Goal: Obtain resource: Download file/media

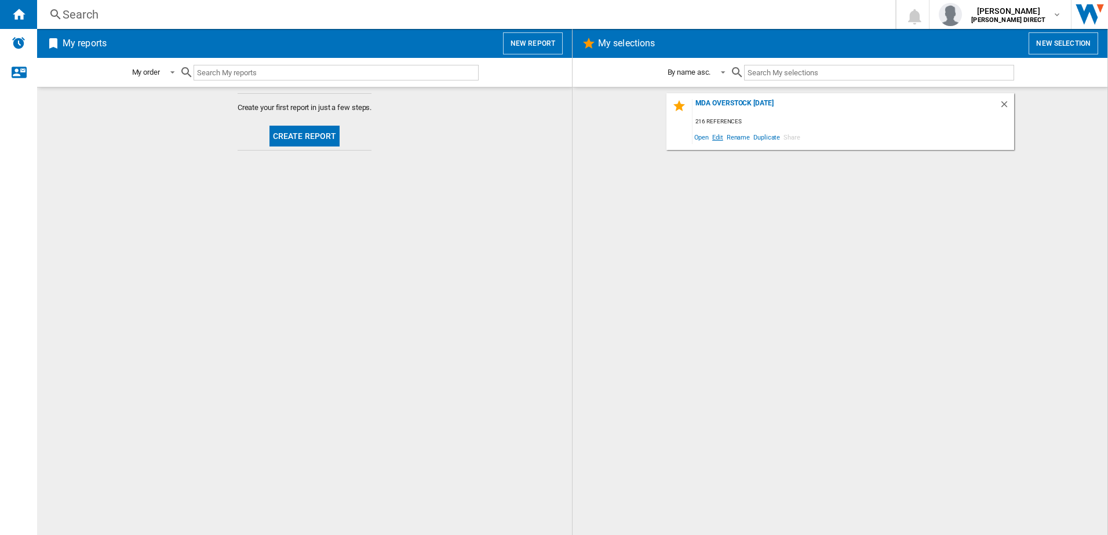
click at [716, 137] on span "Edit" at bounding box center [717, 137] width 14 height 16
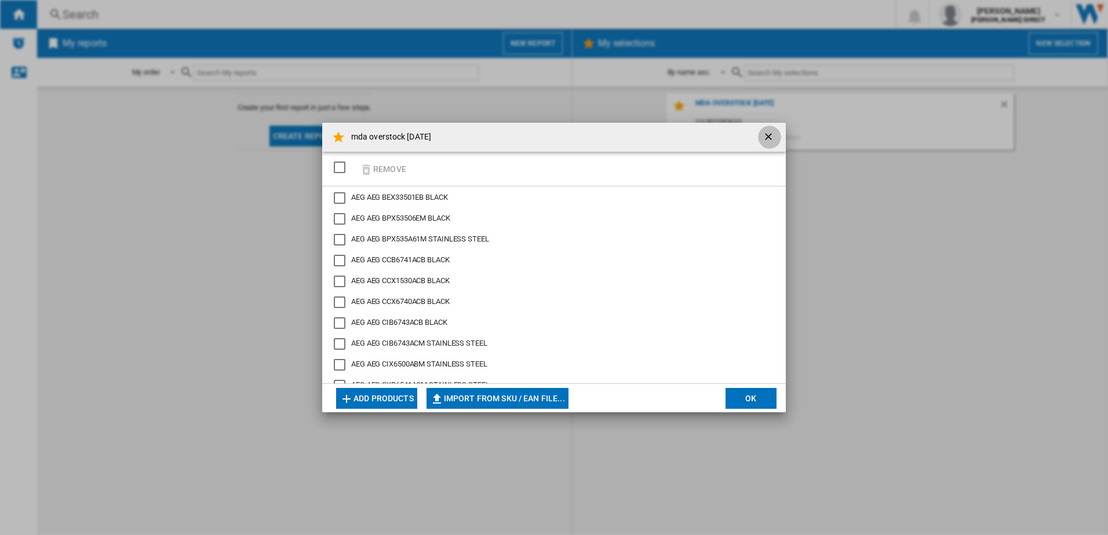
click at [769, 135] on ng-md-icon "getI18NText('BUTTONS.CLOSE_DIALOG')" at bounding box center [769, 138] width 14 height 14
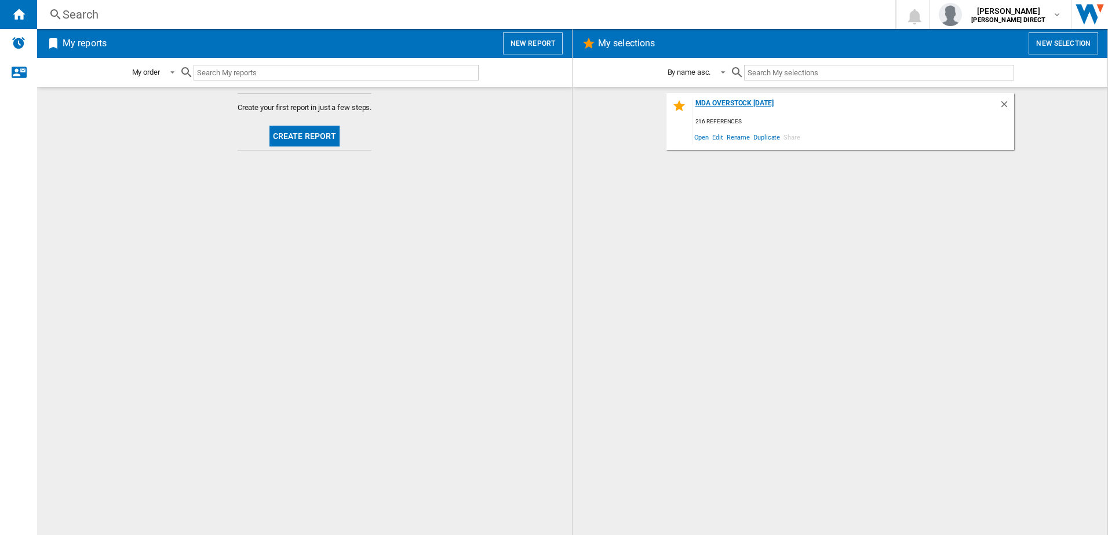
click at [740, 100] on div "mda overstock [DATE]" at bounding box center [845, 107] width 306 height 16
click at [767, 136] on span "Duplicate" at bounding box center [766, 137] width 30 height 16
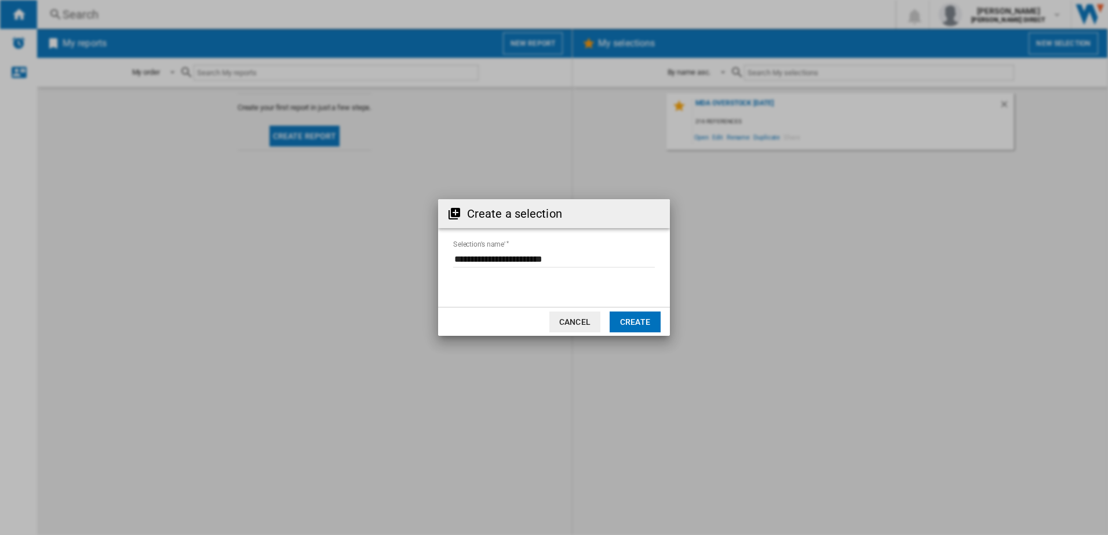
click at [584, 326] on button "Cancel" at bounding box center [574, 322] width 51 height 21
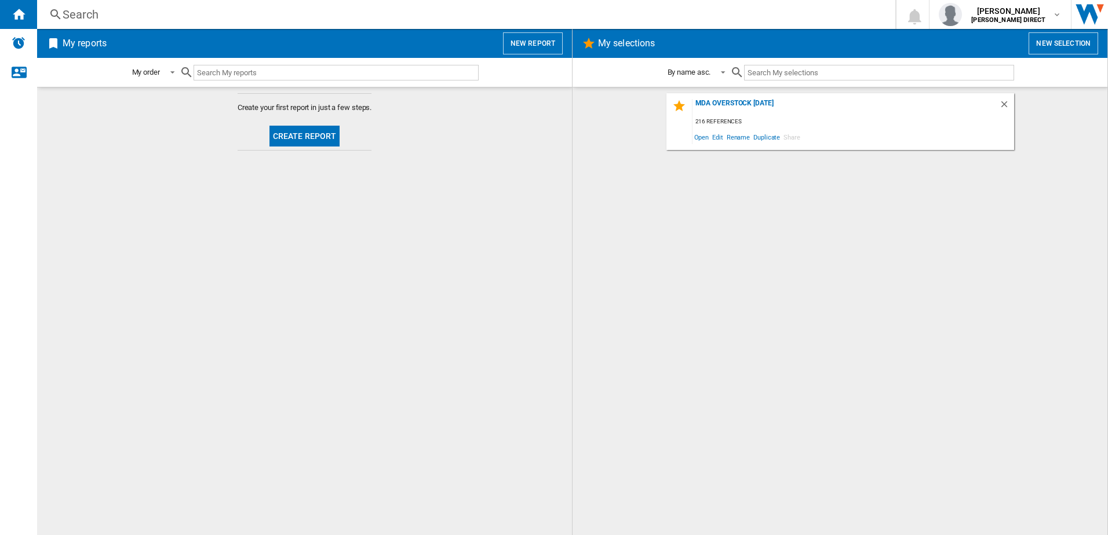
click at [733, 230] on div "mda overstock [DATE] 216 references Open Edit Rename Duplicate Share" at bounding box center [840, 311] width 512 height 436
click at [1059, 42] on button "New selection" at bounding box center [1063, 43] width 70 height 22
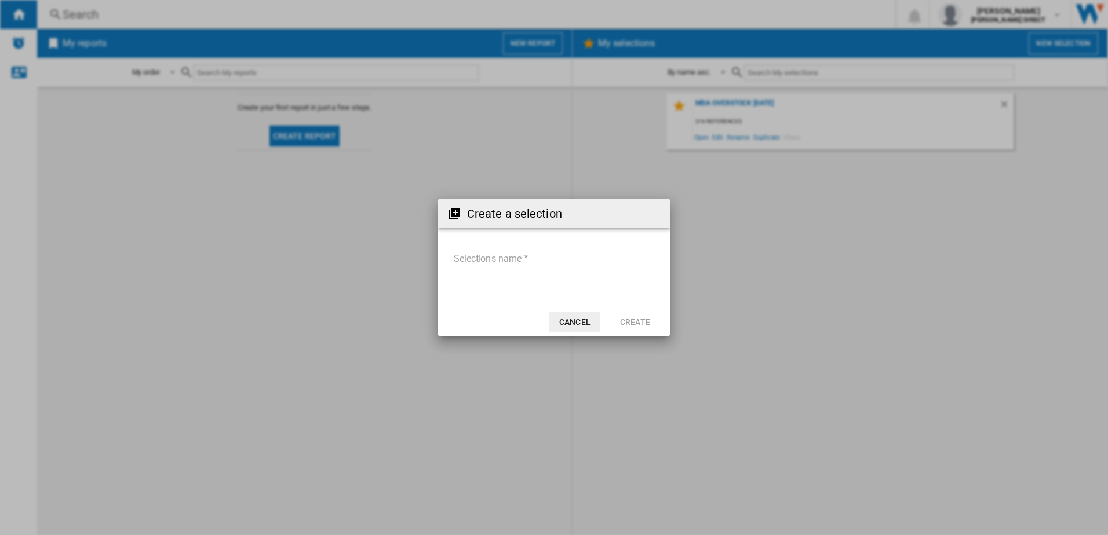
click at [513, 261] on input "Selection's name'" at bounding box center [554, 258] width 202 height 17
click at [582, 323] on button "Cancel" at bounding box center [574, 322] width 51 height 21
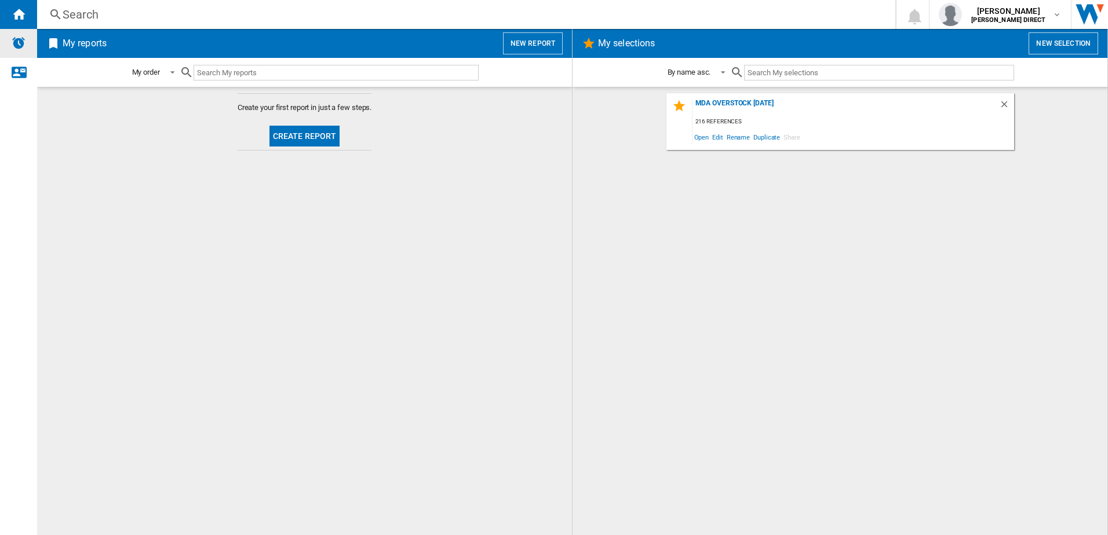
click at [21, 47] on img "Alerts" at bounding box center [19, 43] width 14 height 14
click at [8, 78] on div "Contact us" at bounding box center [18, 72] width 37 height 29
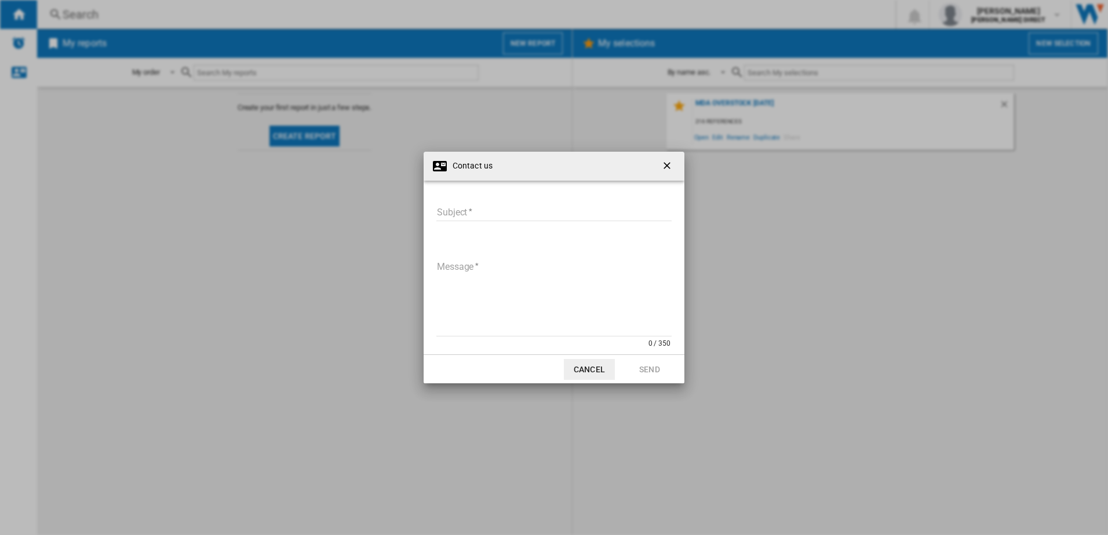
click at [670, 166] on ng-md-icon "getI18NText('BUTTONS.CLOSE_DIALOG')" at bounding box center [668, 167] width 14 height 14
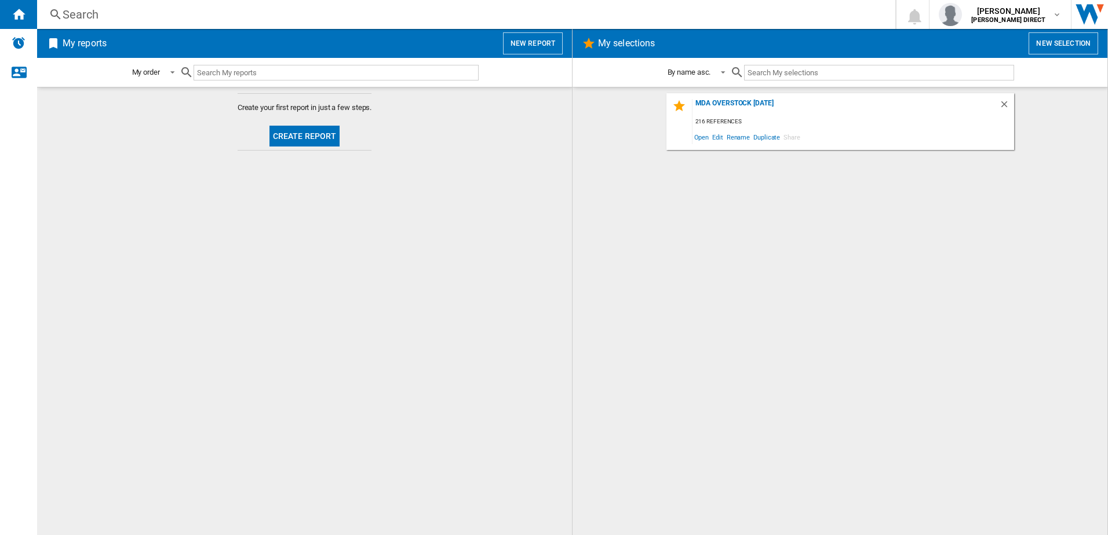
click at [1053, 41] on button "New selection" at bounding box center [1063, 43] width 70 height 22
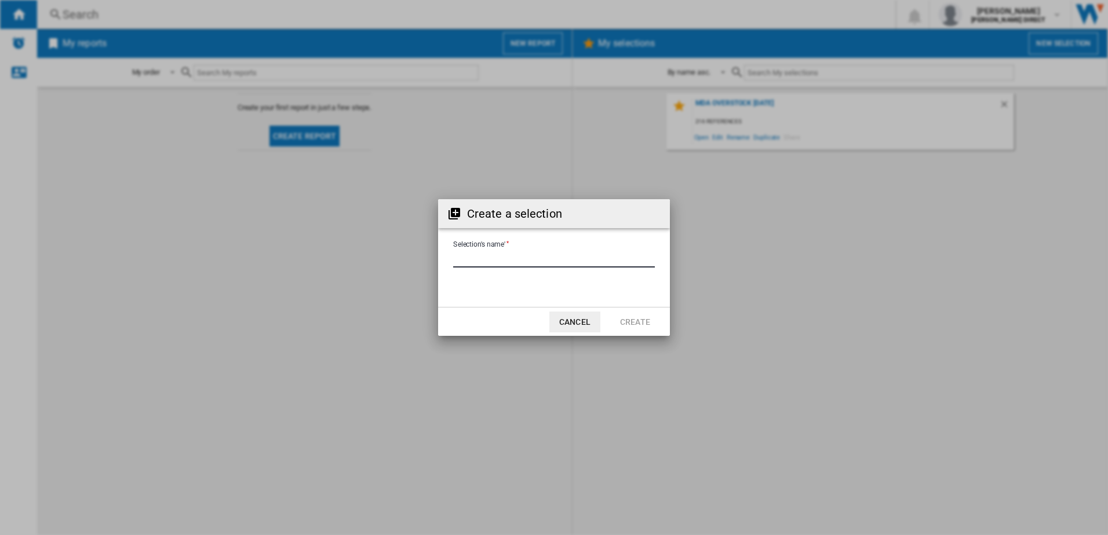
click at [543, 259] on input "Selection's name'" at bounding box center [554, 258] width 202 height 17
type input "**********"
click at [644, 322] on button "Create" at bounding box center [635, 322] width 51 height 21
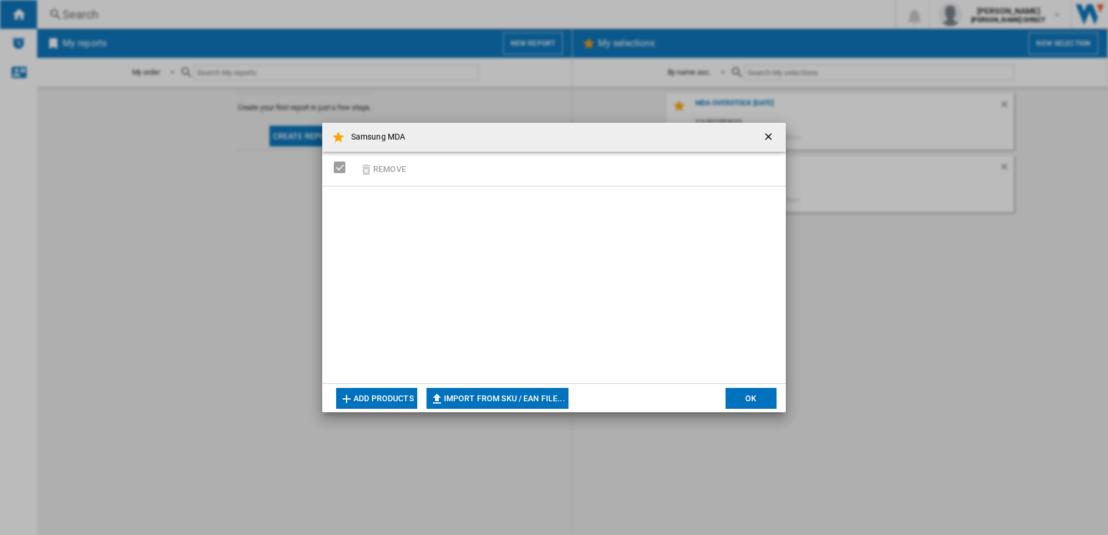
click at [340, 168] on div "SELECTIONS.EDITION_POPUP.SELECT_DESELECT" at bounding box center [340, 168] width 12 height 12
click at [392, 400] on button "Add products" at bounding box center [376, 398] width 81 height 21
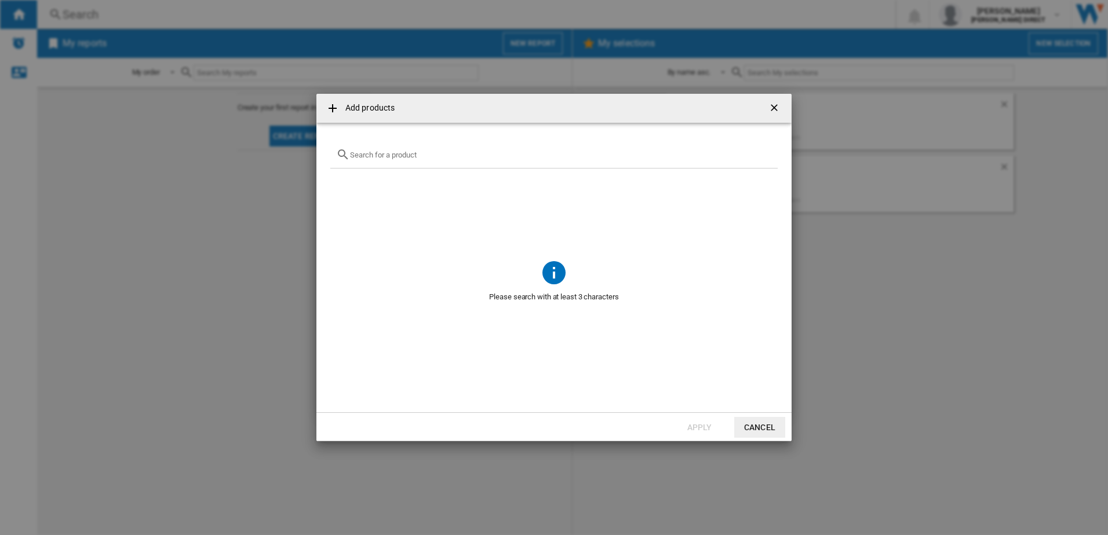
click at [441, 156] on input "text" at bounding box center [561, 155] width 422 height 9
click at [750, 430] on button "Cancel" at bounding box center [759, 427] width 51 height 21
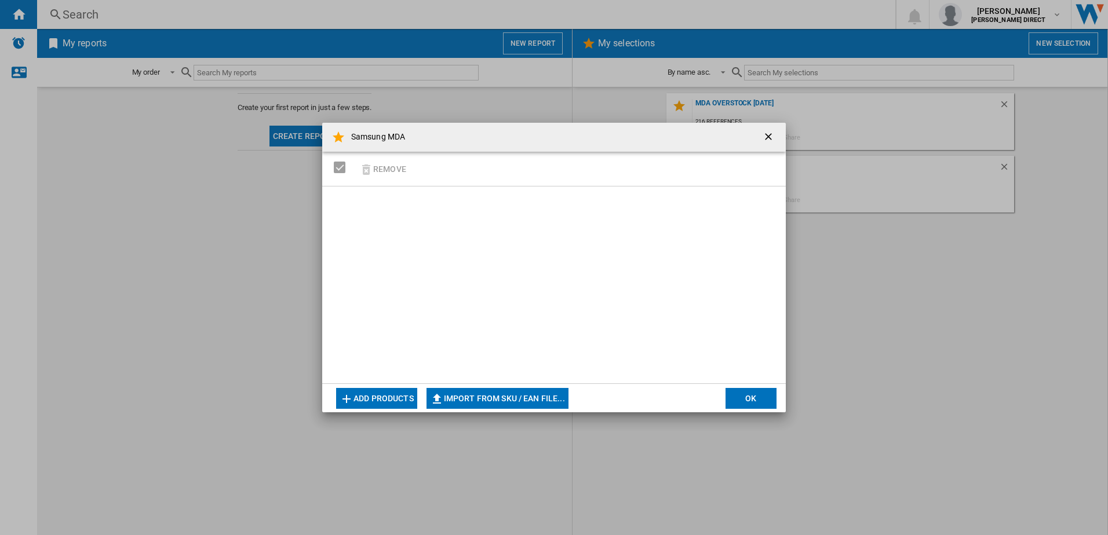
click at [515, 397] on button "Import from SKU / EAN file..." at bounding box center [497, 398] width 142 height 21
type input "**********"
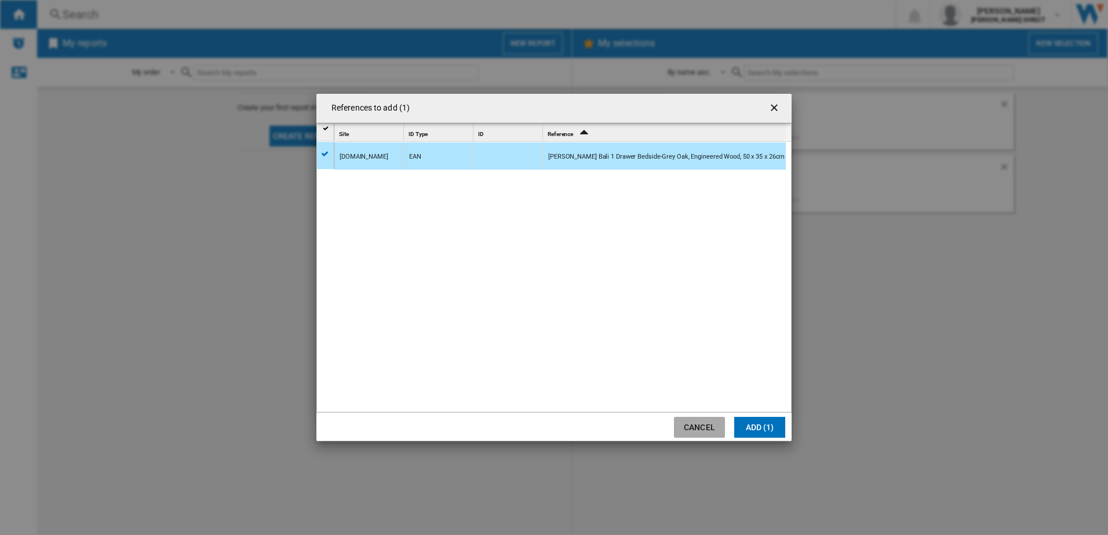
click at [701, 429] on button "Cancel" at bounding box center [699, 427] width 51 height 21
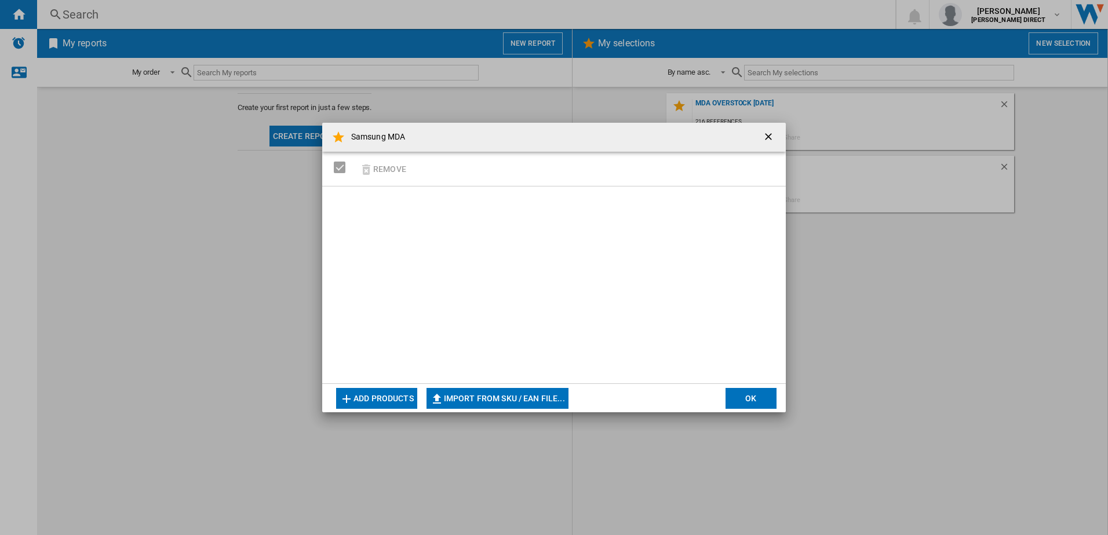
click at [769, 140] on ng-md-icon "getI18NText('BUTTONS.CLOSE_DIALOG')" at bounding box center [769, 138] width 14 height 14
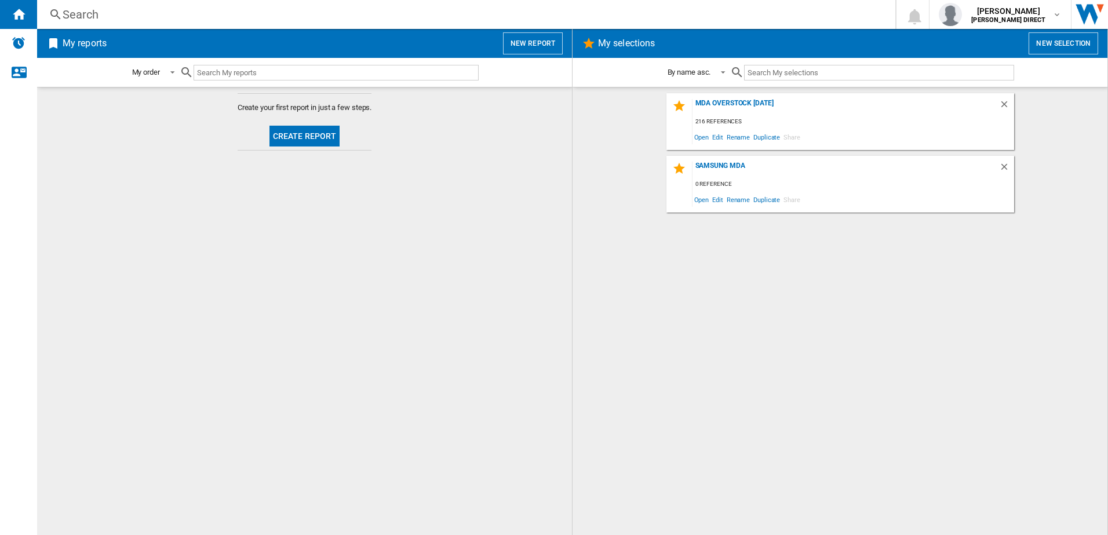
click at [829, 344] on div "mda overstock [DATE] 216 references Open Edit Rename Duplicate Share Samsung MD…" at bounding box center [840, 311] width 512 height 436
click at [1003, 165] on ng-md-icon "Delete" at bounding box center [1006, 169] width 14 height 14
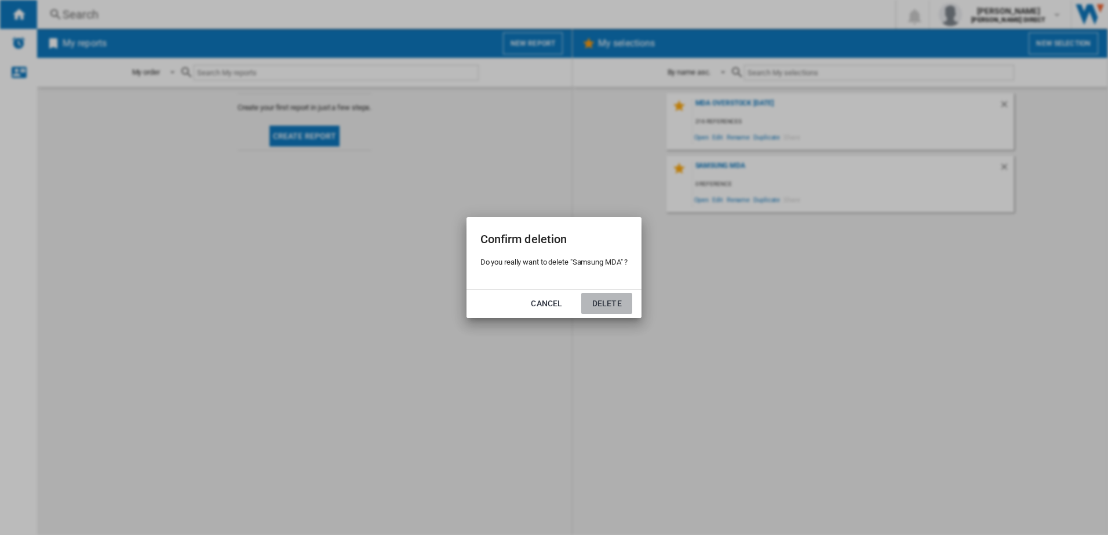
click at [607, 305] on button "Delete" at bounding box center [606, 303] width 51 height 21
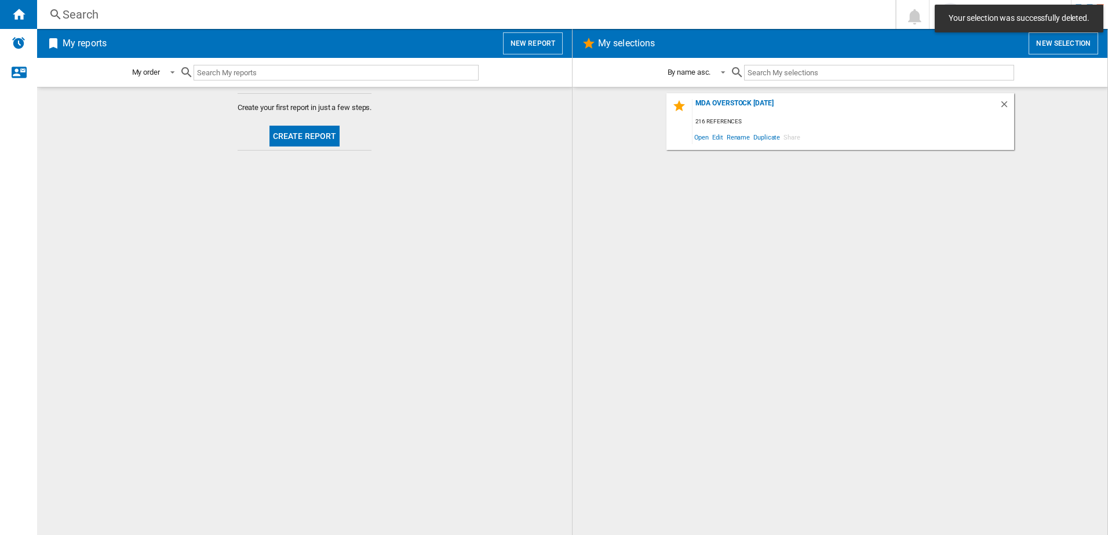
click at [1053, 46] on button "New selection" at bounding box center [1063, 43] width 70 height 22
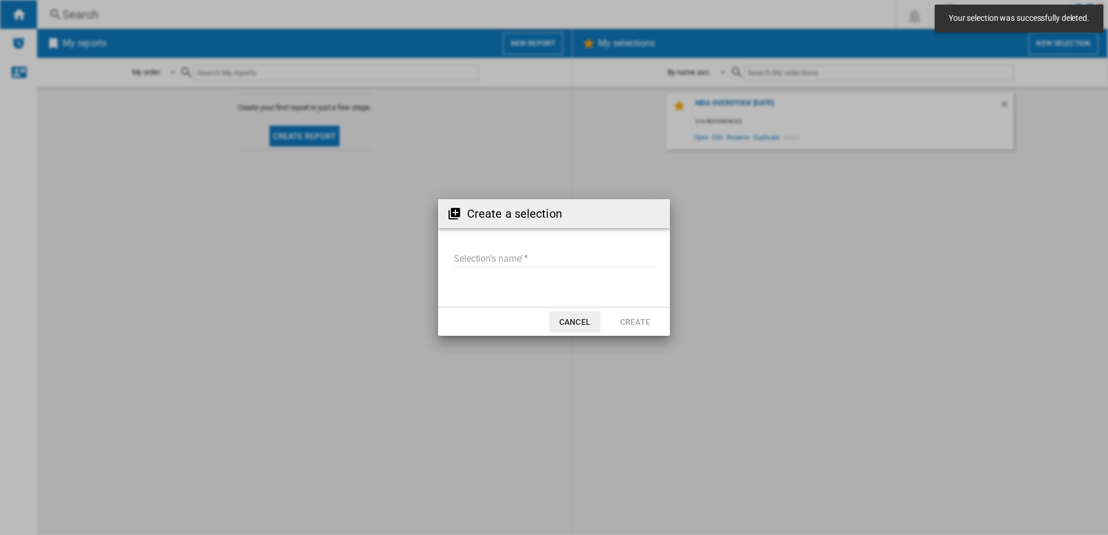
click at [534, 260] on input "Selection's name'" at bounding box center [554, 258] width 202 height 17
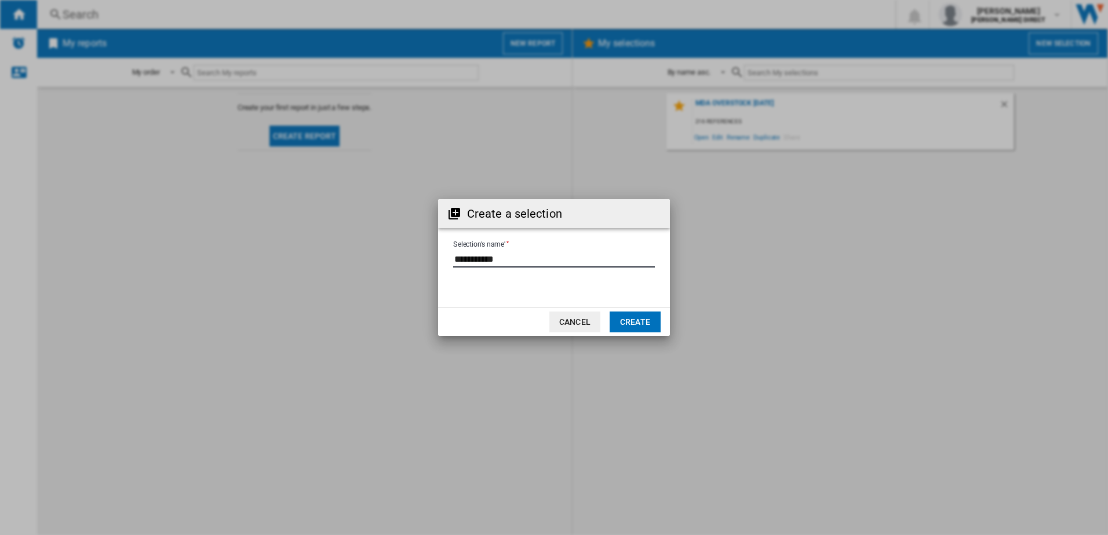
type input "**********"
click at [641, 323] on button "Create" at bounding box center [635, 322] width 51 height 21
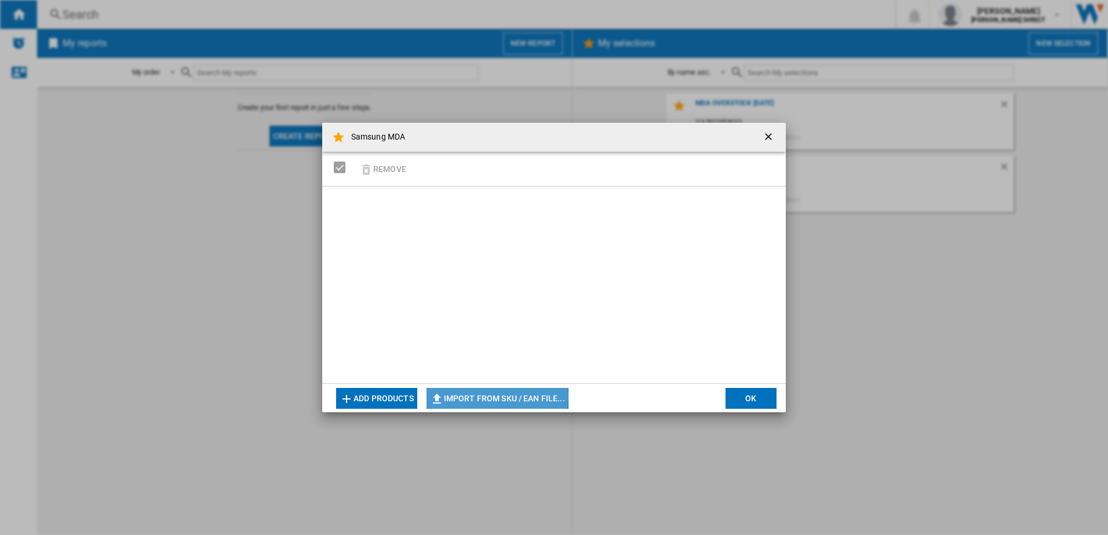
click at [481, 396] on button "Import from SKU / EAN file..." at bounding box center [497, 398] width 142 height 21
type input "**********"
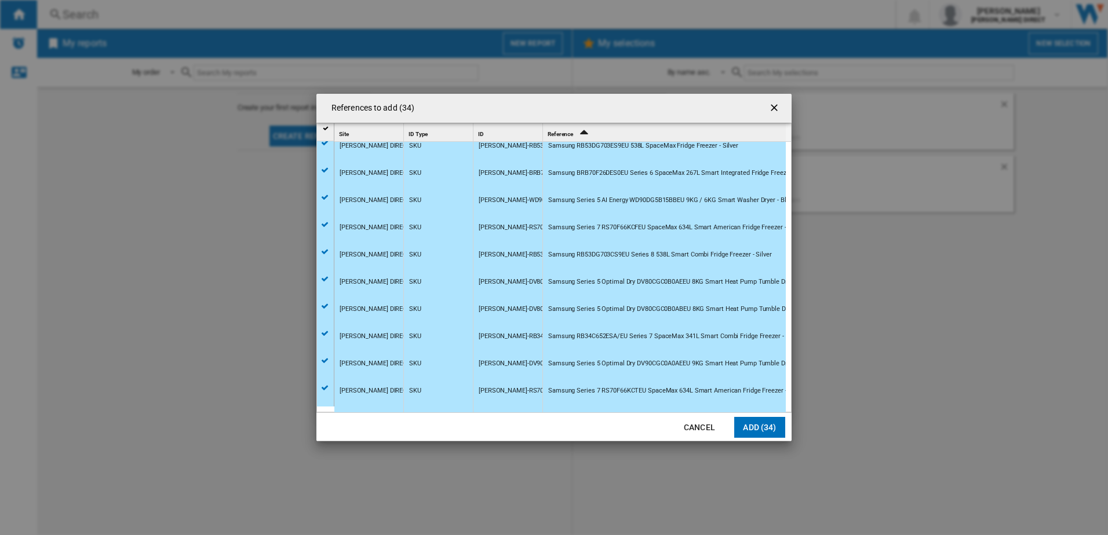
scroll to position [655, 0]
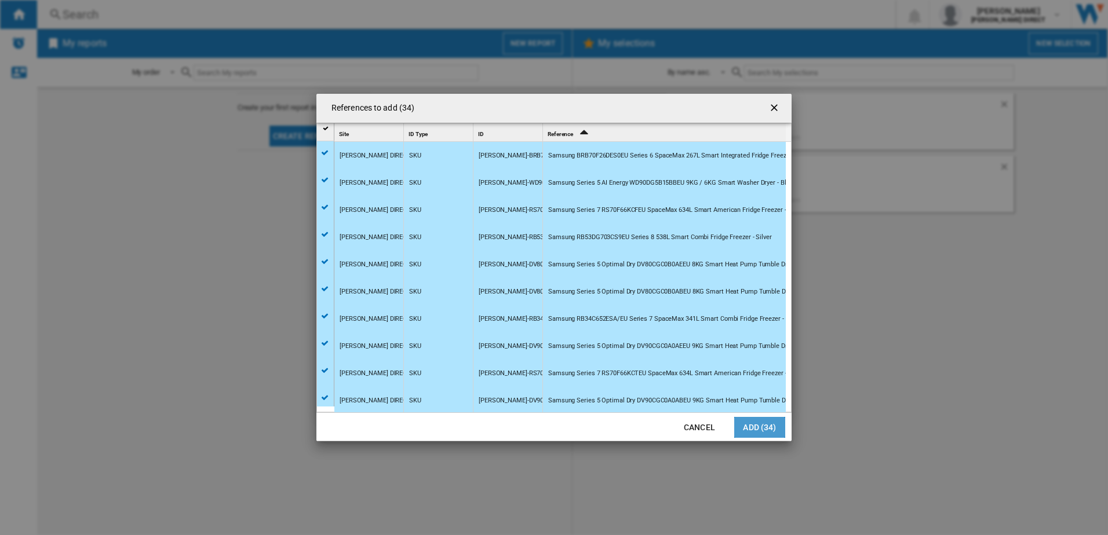
click at [765, 428] on button "Add (34)" at bounding box center [759, 427] width 51 height 21
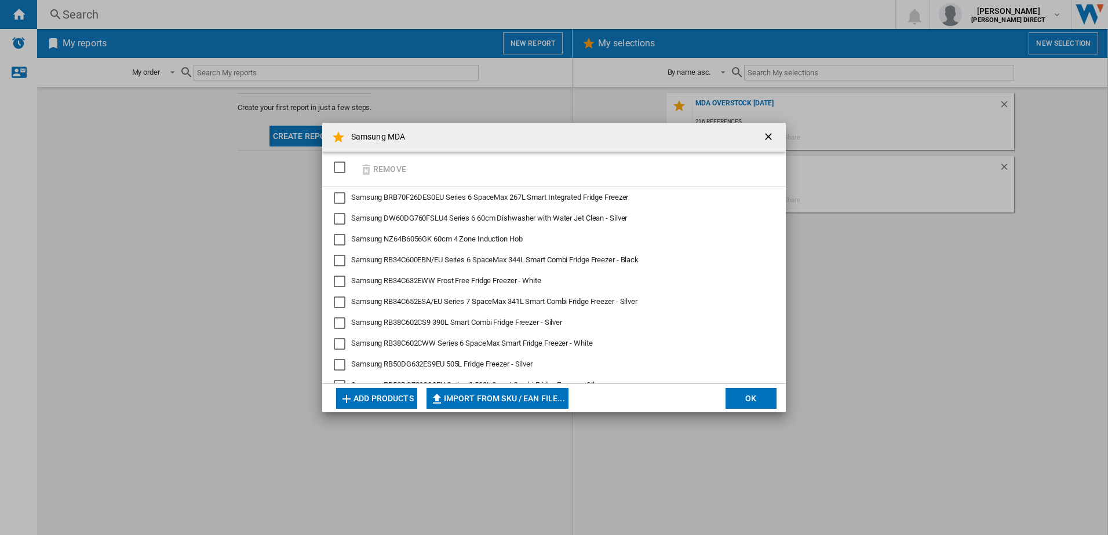
click at [340, 164] on div "SELECTIONS.EDITION_POPUP.SELECT_DESELECT" at bounding box center [340, 168] width 12 height 12
click at [753, 397] on button "OK" at bounding box center [750, 398] width 51 height 21
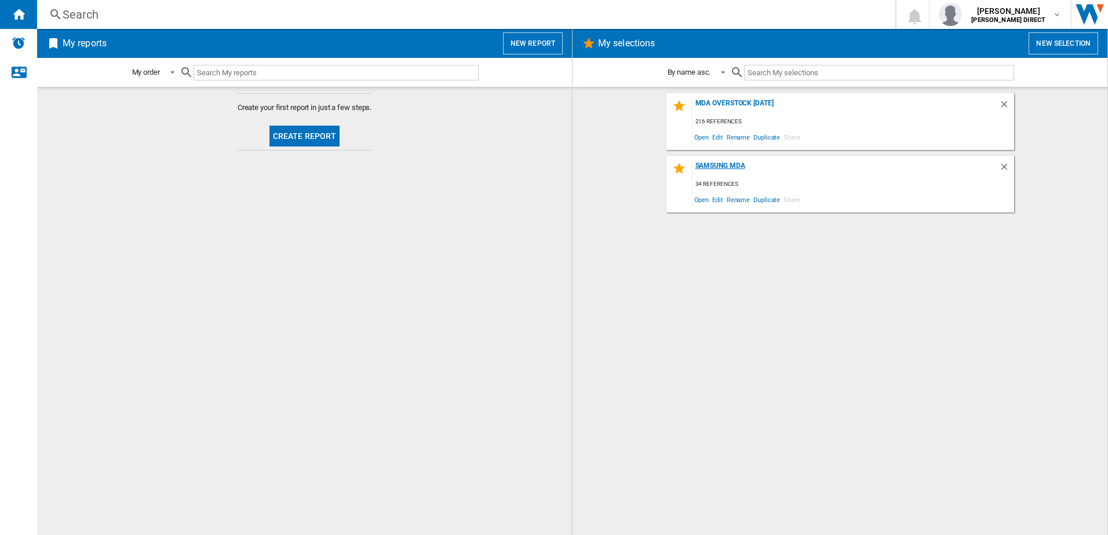
click at [725, 166] on div "Samsung MDA" at bounding box center [845, 170] width 306 height 16
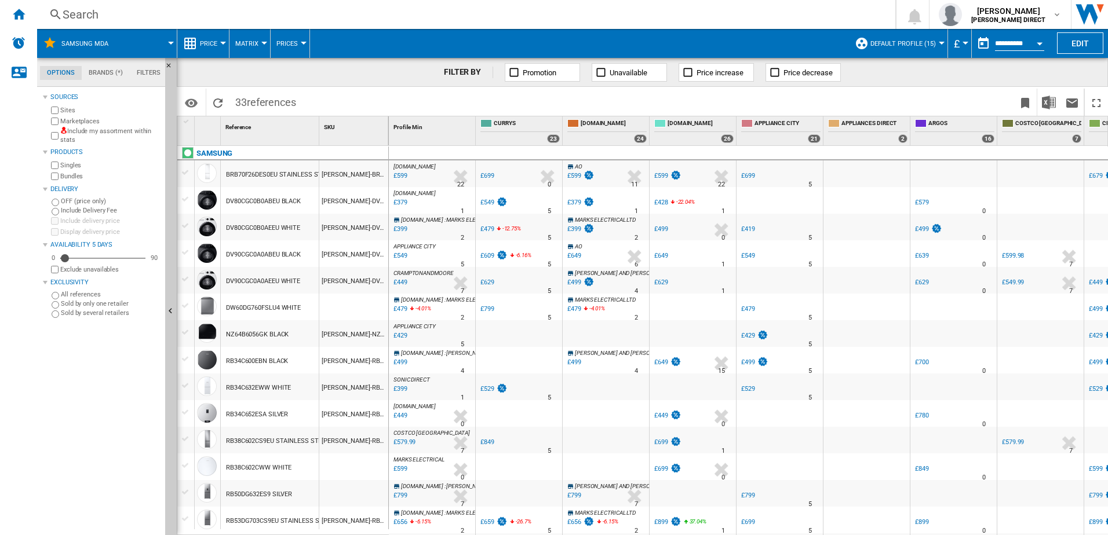
click at [253, 41] on span "Matrix" at bounding box center [246, 44] width 23 height 8
click at [255, 99] on span "Ranking" at bounding box center [253, 99] width 31 height 10
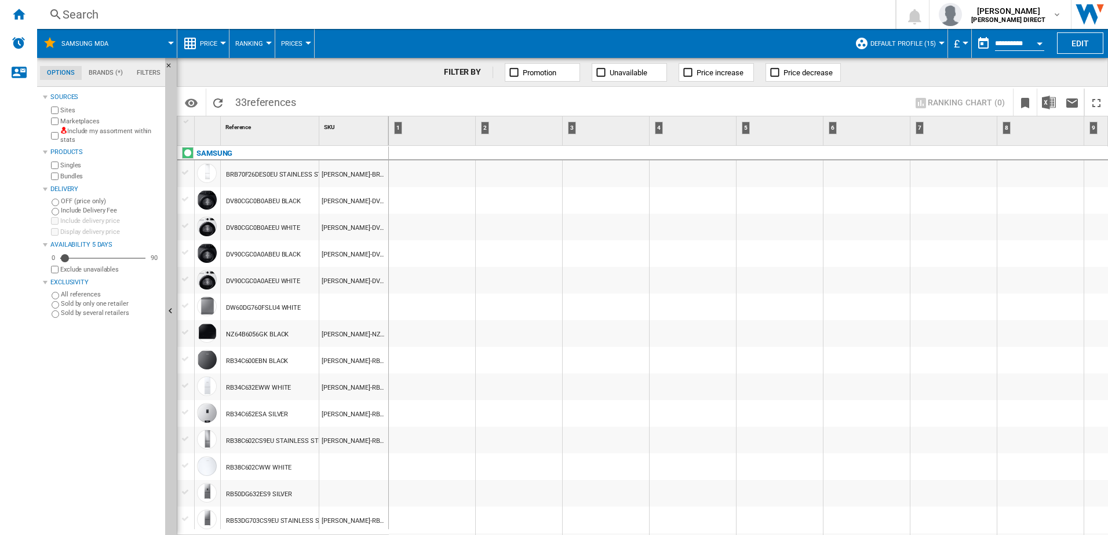
click at [305, 40] on button "Prices" at bounding box center [294, 43] width 27 height 29
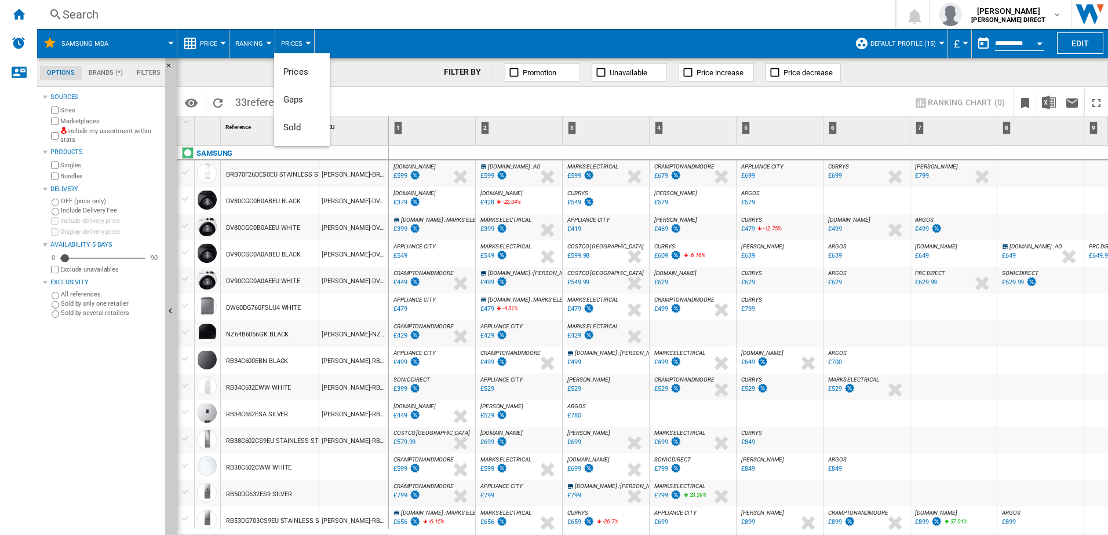
click at [188, 42] on md-backdrop at bounding box center [554, 267] width 1108 height 535
click at [216, 40] on span "Price" at bounding box center [208, 44] width 17 height 8
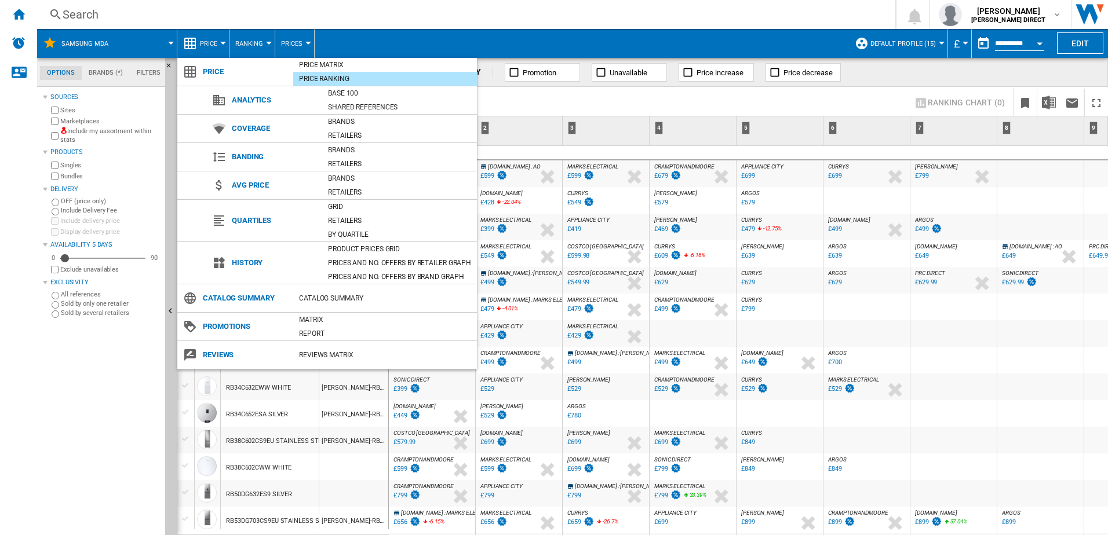
click at [216, 40] on md-backdrop at bounding box center [554, 267] width 1108 height 535
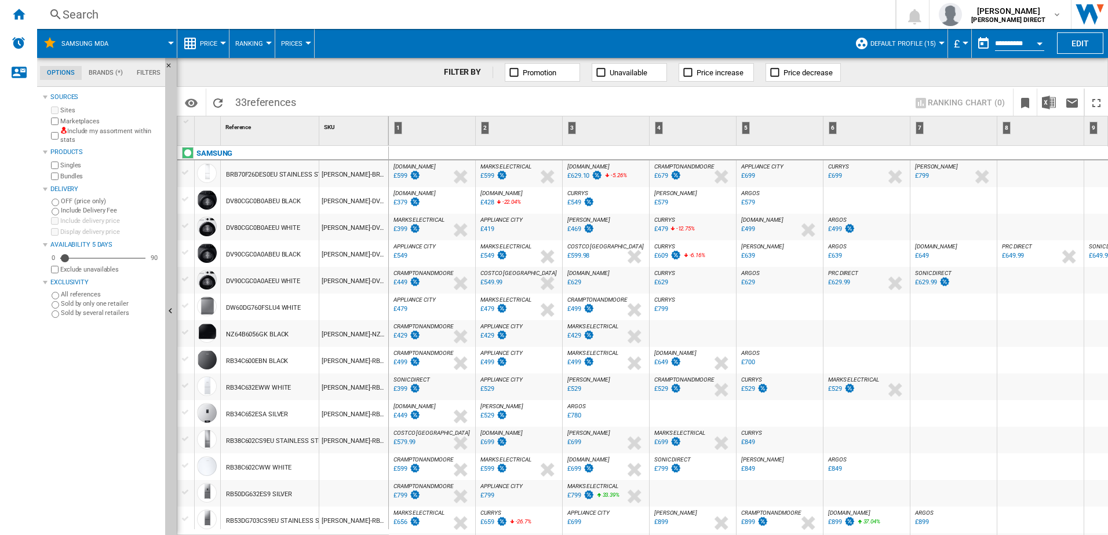
click at [206, 43] on span "Price" at bounding box center [208, 44] width 17 height 8
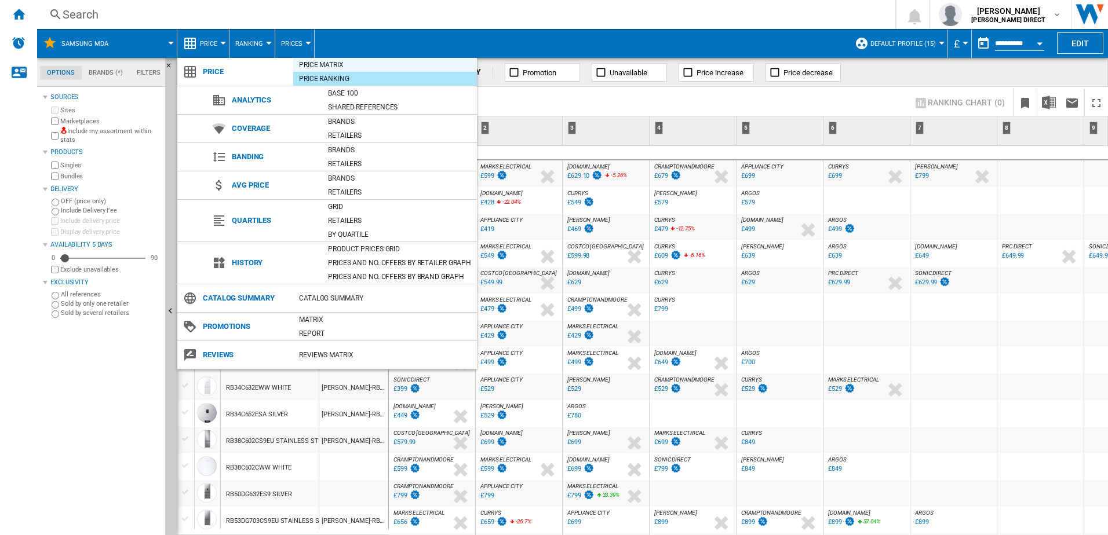
click at [327, 63] on div "Price Matrix" at bounding box center [385, 65] width 184 height 12
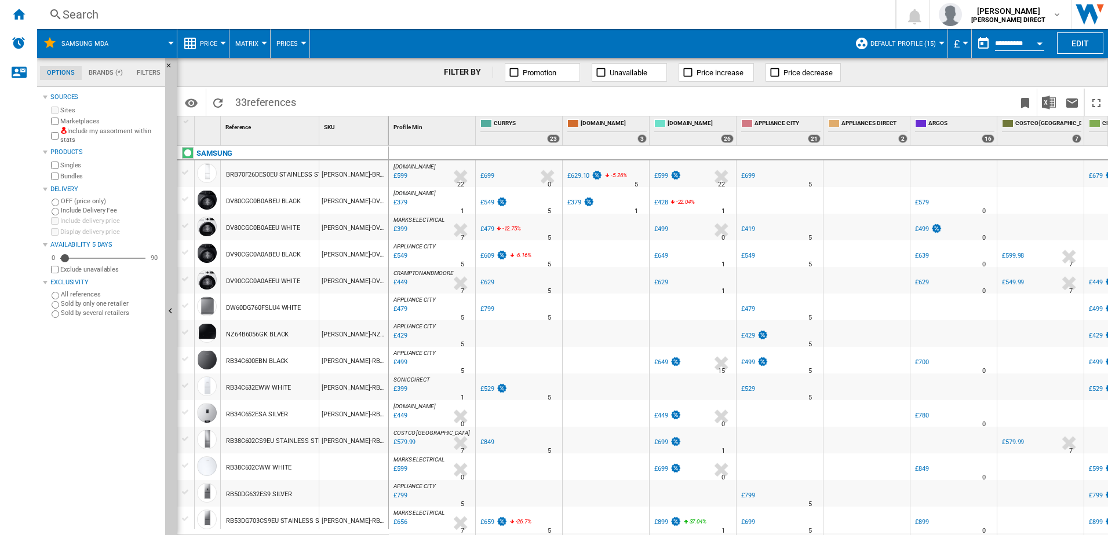
click at [939, 42] on div at bounding box center [942, 43] width 6 height 3
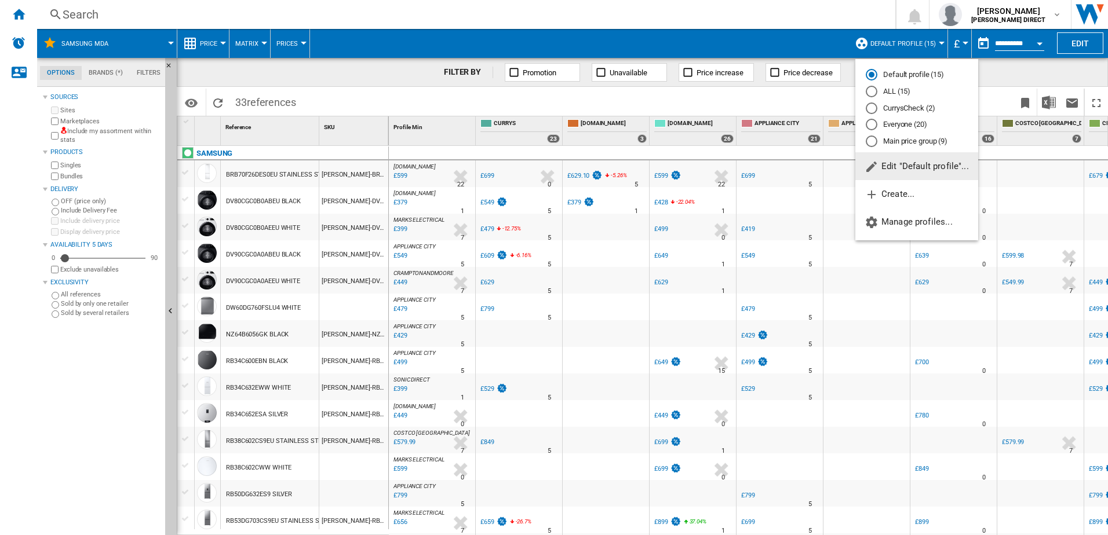
click at [893, 14] on md-backdrop at bounding box center [554, 267] width 1108 height 535
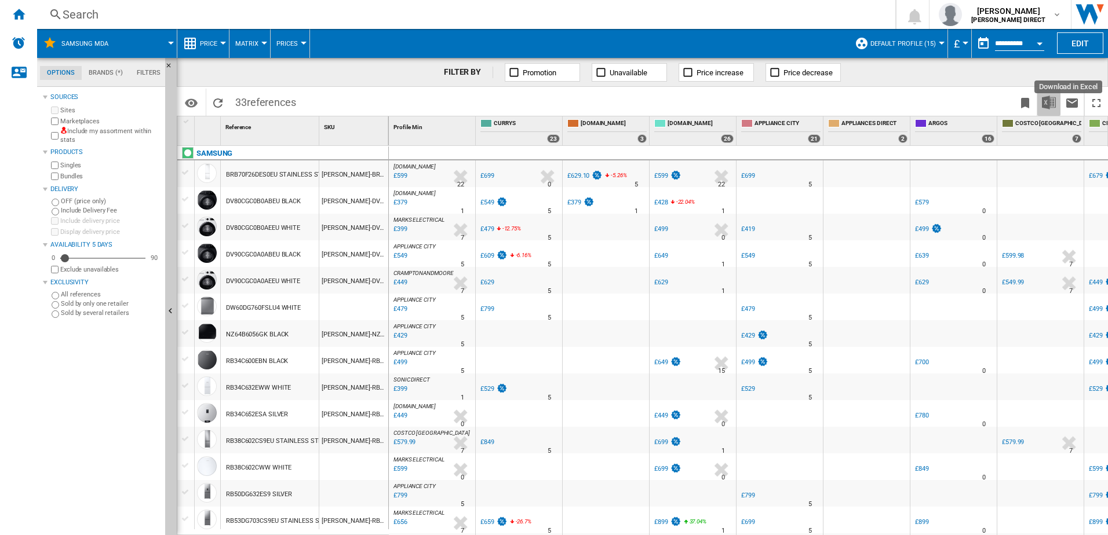
click at [1051, 104] on img "Download in Excel" at bounding box center [1049, 103] width 14 height 14
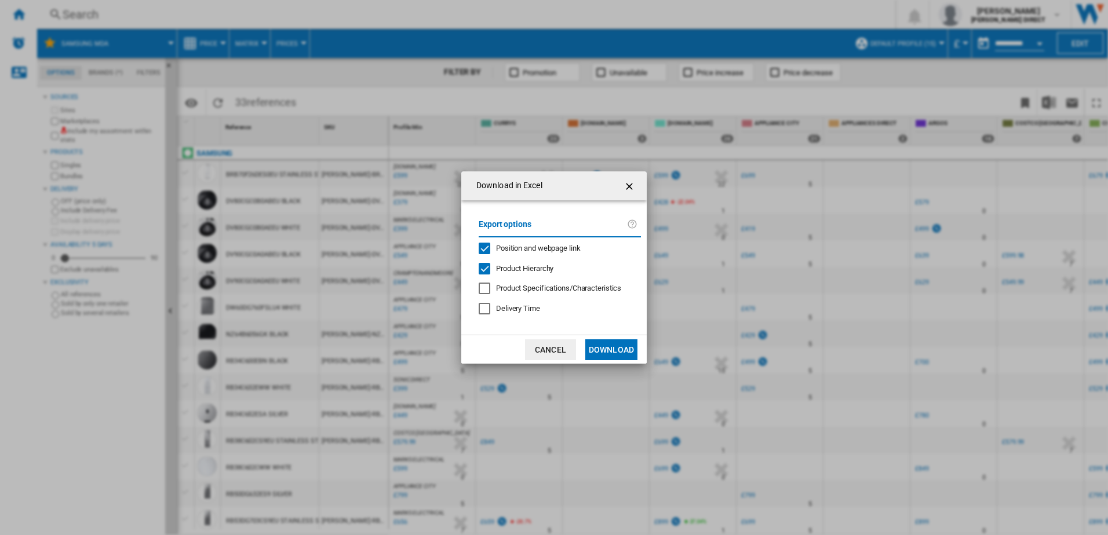
click at [607, 349] on button "Download" at bounding box center [611, 350] width 52 height 21
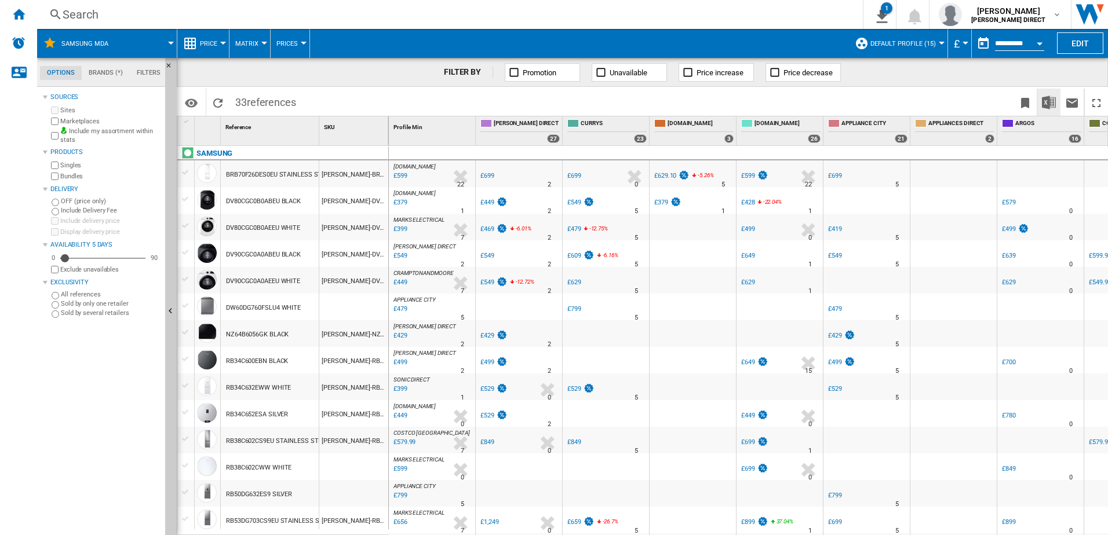
click at [1053, 101] on img "Download in Excel" at bounding box center [1049, 103] width 14 height 14
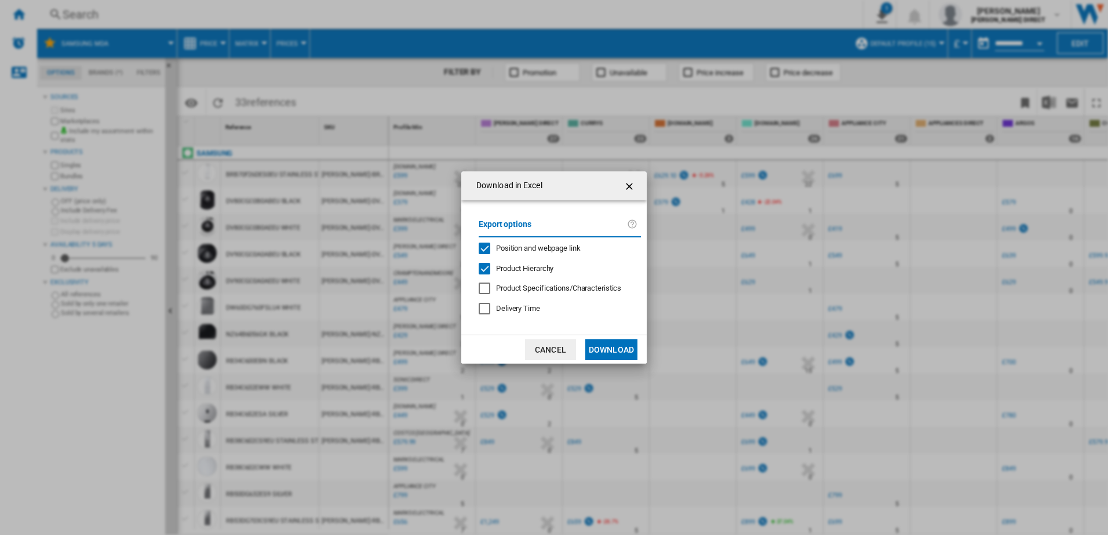
click at [503, 247] on span "Position and webpage link" at bounding box center [538, 248] width 85 height 9
click at [608, 348] on button "Download" at bounding box center [611, 350] width 52 height 21
